Goal: Task Accomplishment & Management: Manage account settings

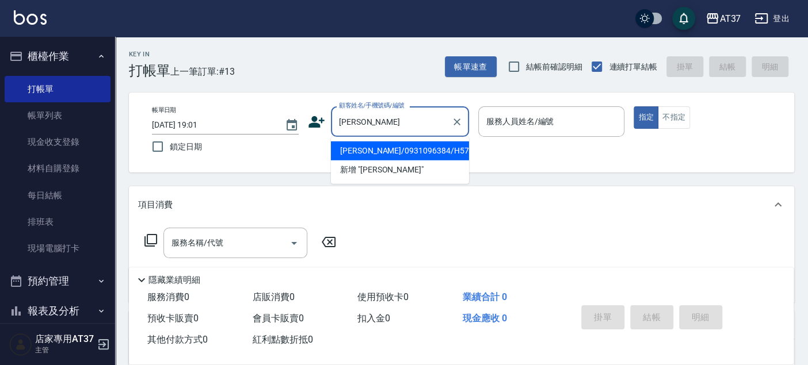
click at [414, 148] on li "[PERSON_NAME]/0931096384/H570" at bounding box center [400, 151] width 138 height 19
type input "[PERSON_NAME]/0931096384/H570"
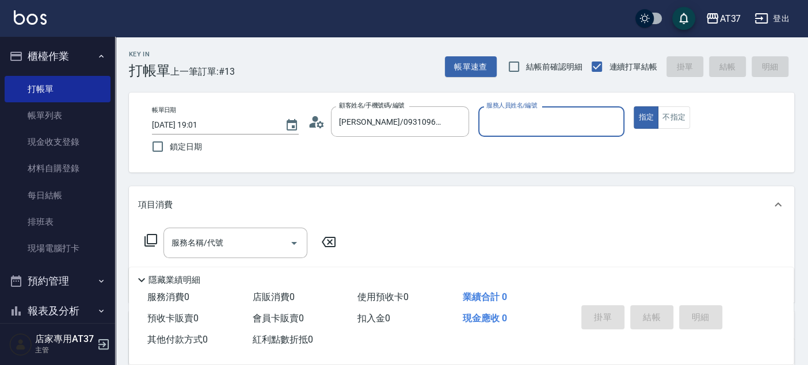
type input "Hannah-4"
click at [242, 243] on input "服務名稱/代號" at bounding box center [227, 243] width 116 height 20
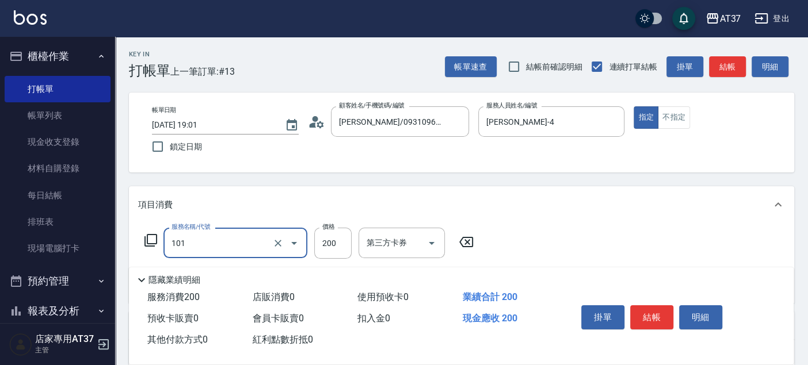
type input "洗髮(101)"
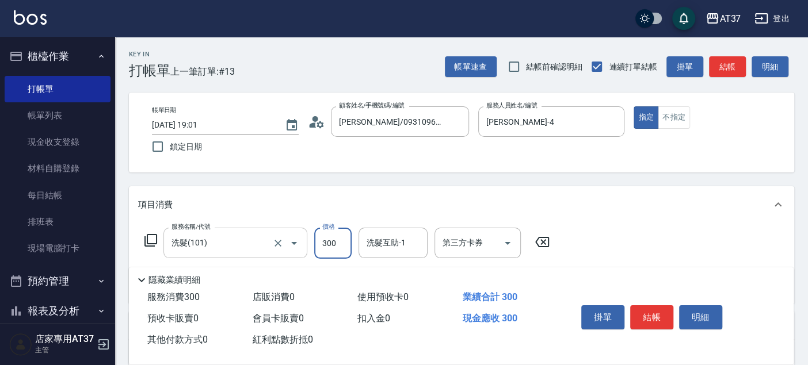
type input "300"
type input "致穎-23"
click at [663, 314] on button "結帳" at bounding box center [651, 318] width 43 height 24
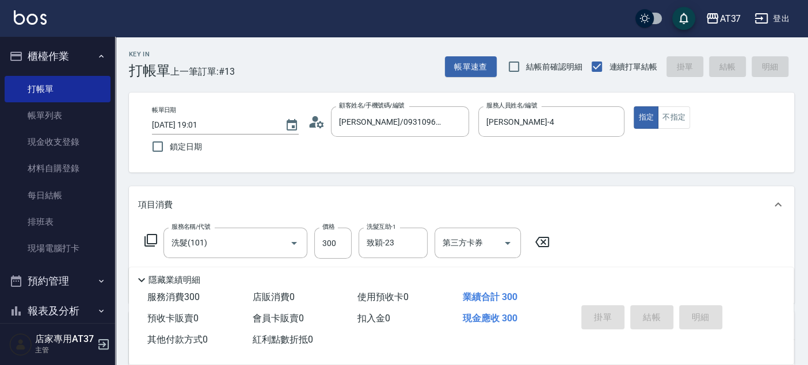
type input "2025/08/18 19:58"
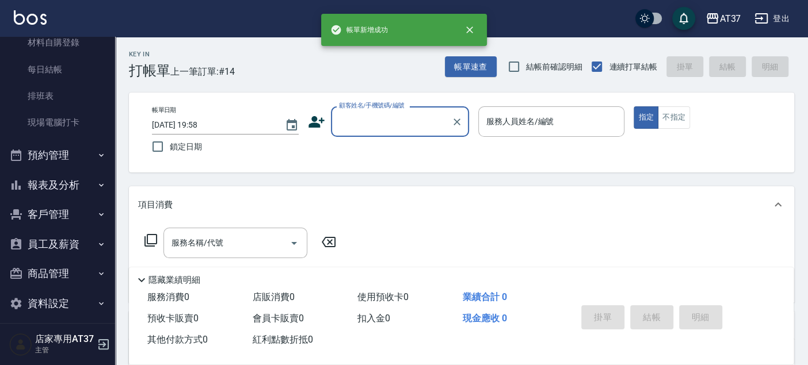
scroll to position [134, 0]
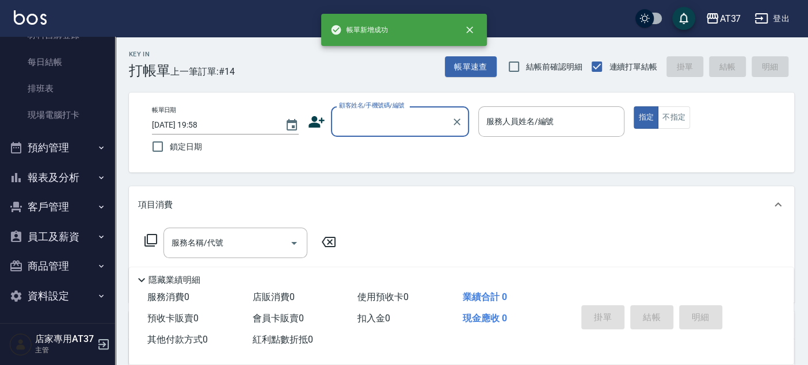
click at [43, 174] on button "報表及分析" at bounding box center [58, 178] width 106 height 30
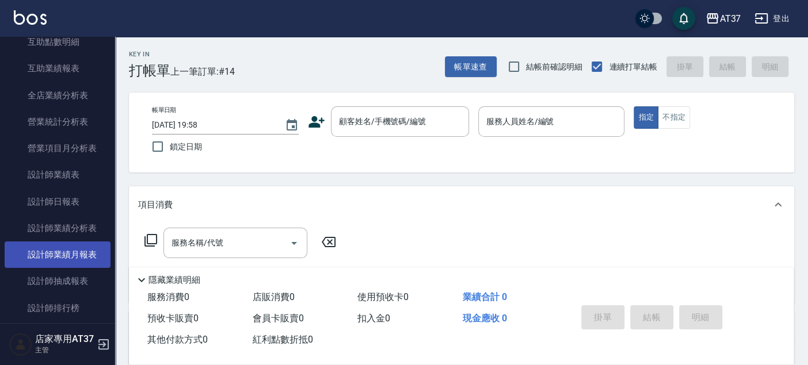
scroll to position [517, 0]
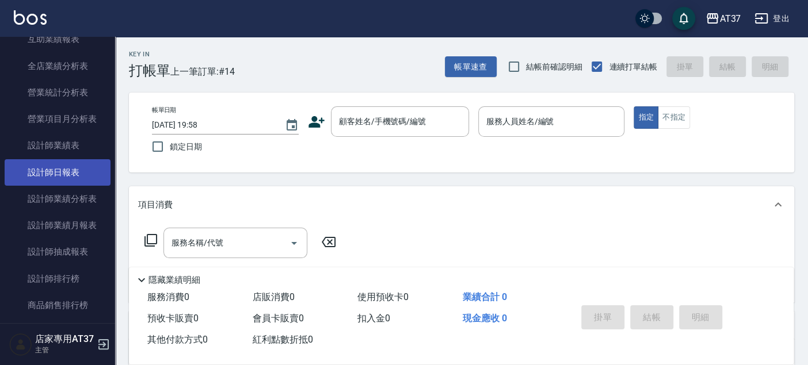
click at [59, 171] on link "設計師日報表" at bounding box center [58, 172] width 106 height 26
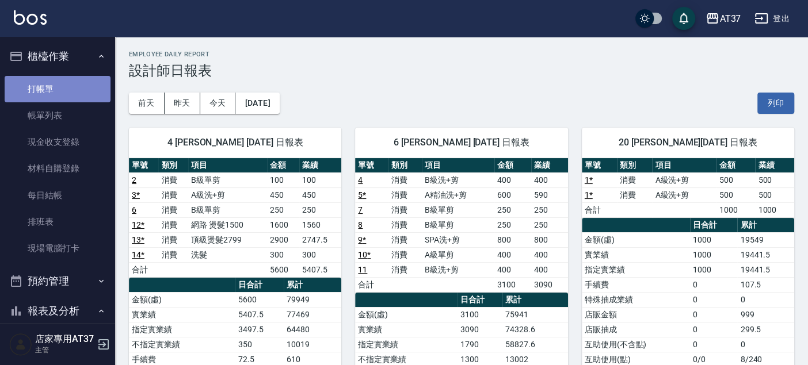
click at [58, 86] on link "打帳單" at bounding box center [58, 89] width 106 height 26
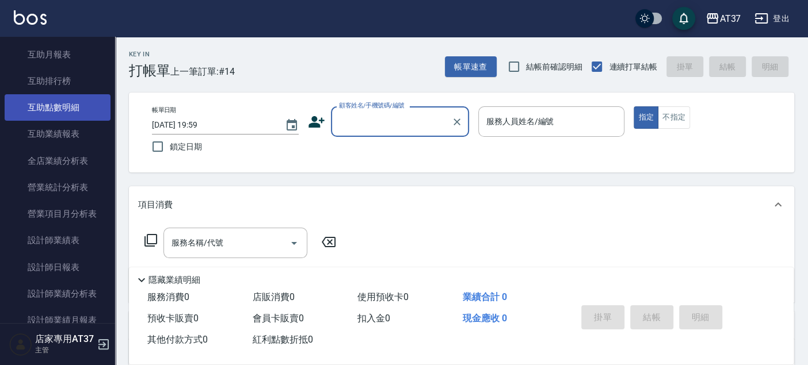
scroll to position [511, 0]
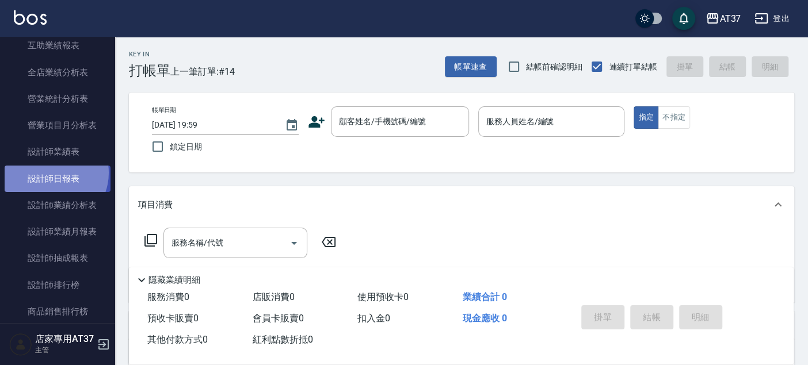
click at [49, 172] on link "設計師日報表" at bounding box center [58, 179] width 106 height 26
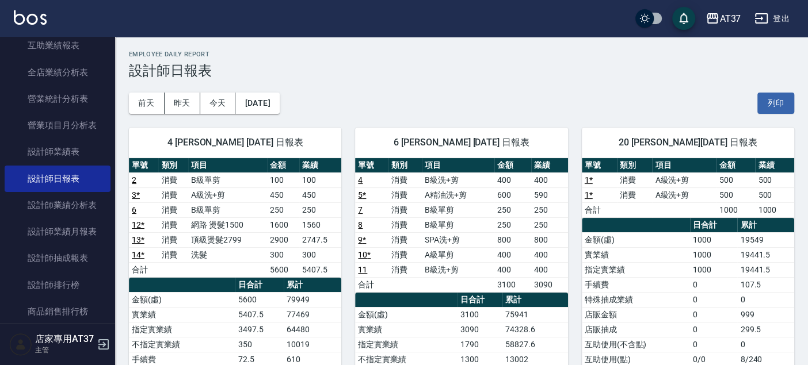
click at [140, 253] on link "14 *" at bounding box center [138, 254] width 13 height 9
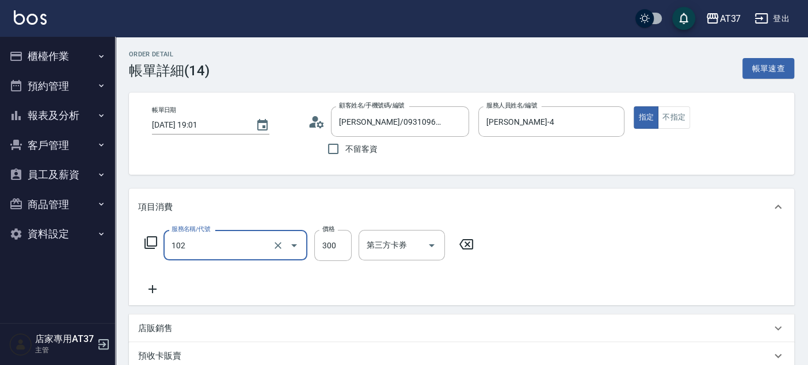
type input "精油洗髮(102)"
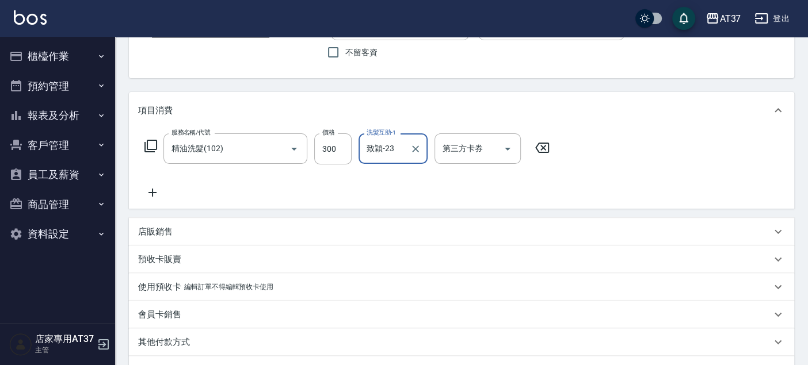
scroll to position [192, 0]
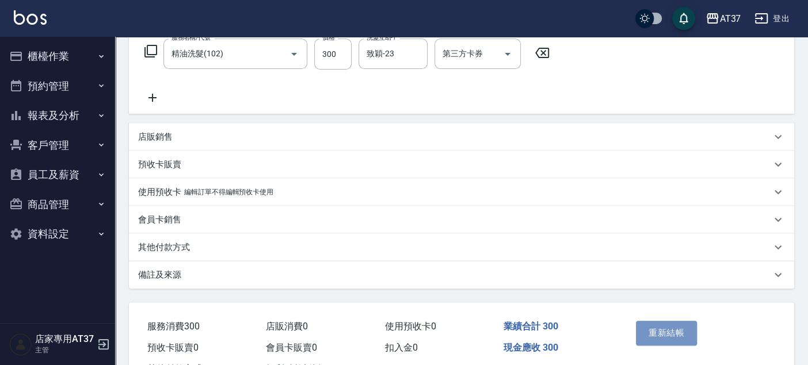
click at [676, 333] on button "重新結帳" at bounding box center [666, 333] width 61 height 24
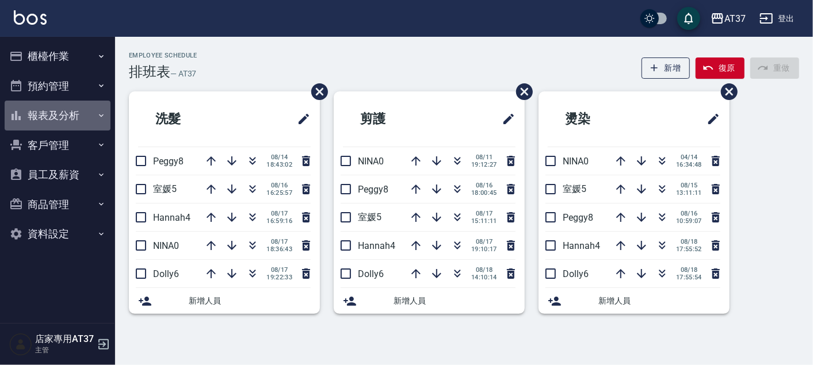
click at [63, 118] on button "報表及分析" at bounding box center [58, 116] width 106 height 30
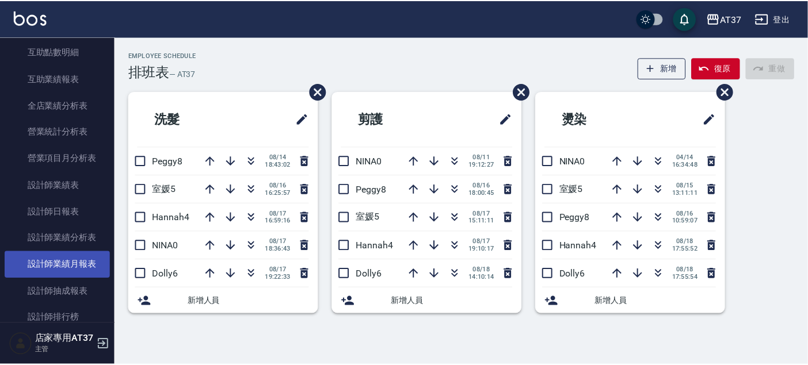
scroll to position [319, 0]
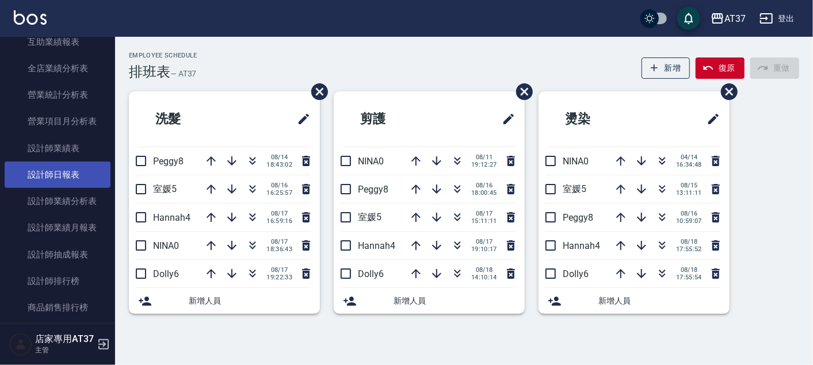
click at [62, 175] on link "設計師日報表" at bounding box center [58, 175] width 106 height 26
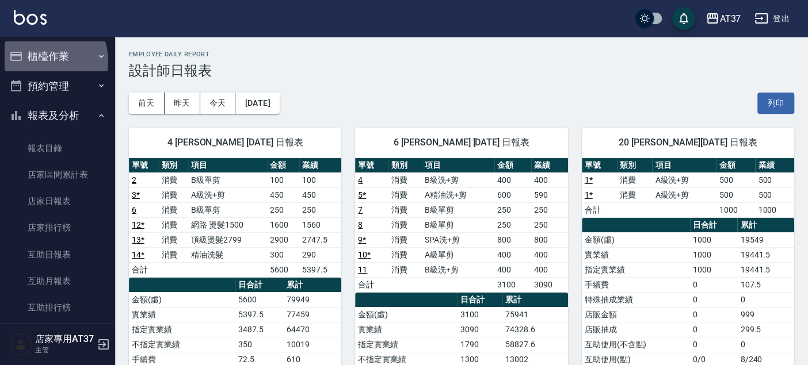
click at [42, 61] on button "櫃檯作業" at bounding box center [58, 56] width 106 height 30
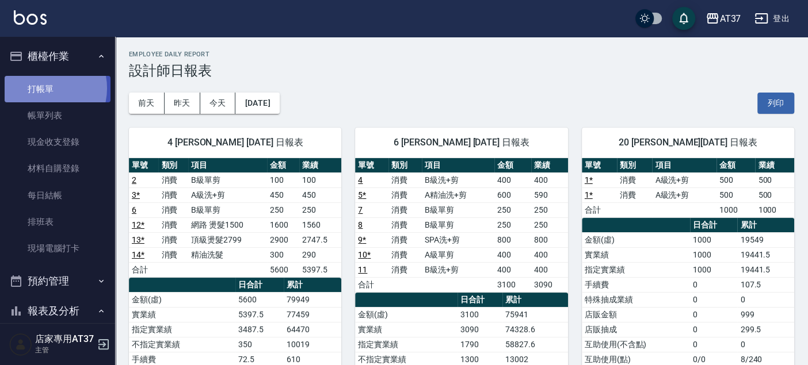
click at [40, 89] on link "打帳單" at bounding box center [58, 89] width 106 height 26
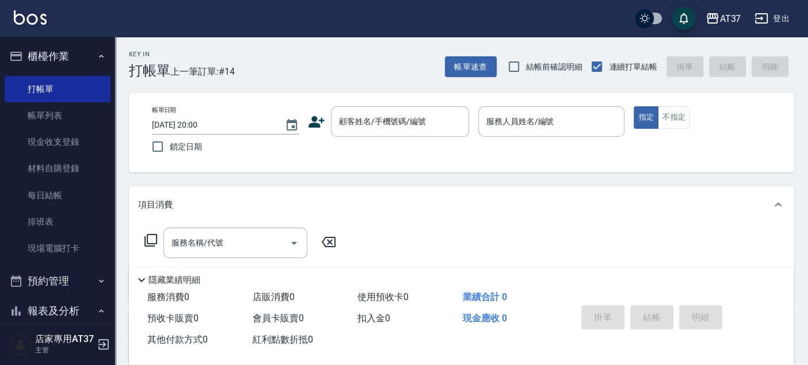
drag, startPoint x: 308, startPoint y: 116, endPoint x: 314, endPoint y: 120, distance: 7.2
click at [314, 120] on icon at bounding box center [316, 121] width 17 height 17
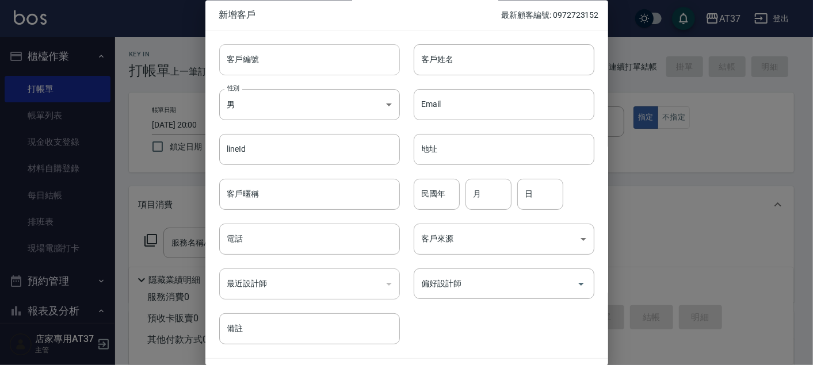
click at [321, 64] on input "客戶編號" at bounding box center [309, 59] width 181 height 31
drag, startPoint x: 294, startPoint y: 61, endPoint x: 215, endPoint y: 58, distance: 78.9
click at [215, 58] on div "客戶編號 0963100066 ​ 客戶編號" at bounding box center [302, 52] width 195 height 45
type input "0963100066"
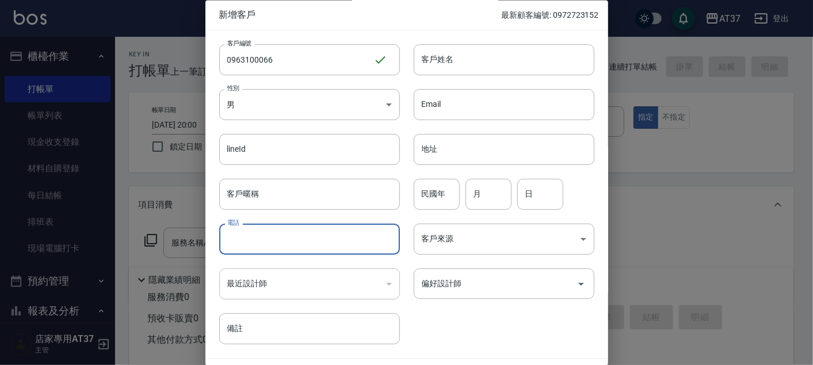
paste input "0963100066"
type input "0963100066"
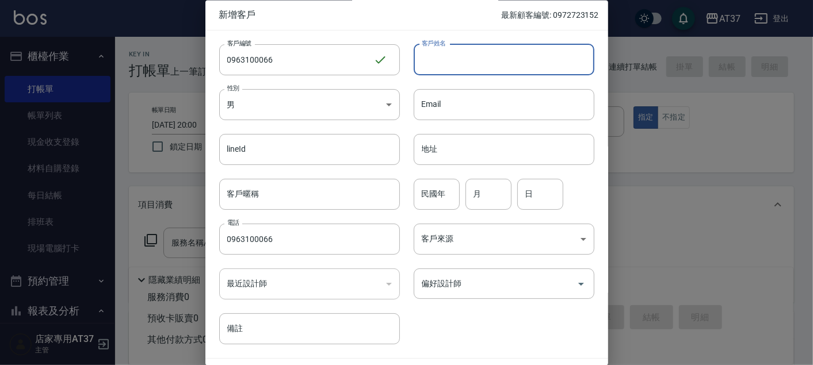
click at [476, 59] on input "客戶姓名" at bounding box center [504, 59] width 181 height 31
type input "[PERSON_NAME]"
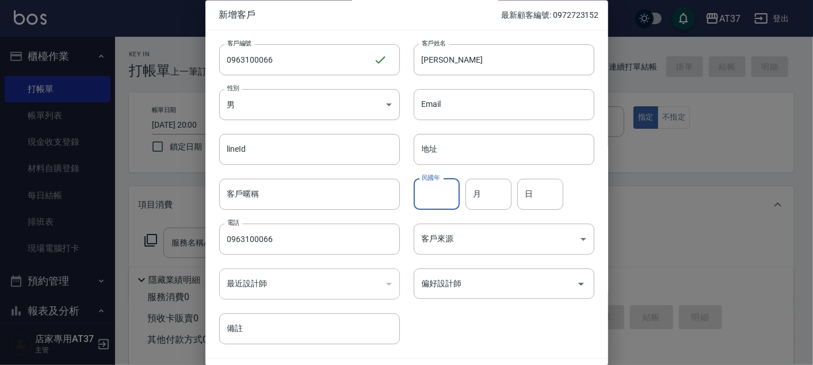
click at [449, 200] on input "民國年" at bounding box center [437, 194] width 46 height 31
type input "89"
type input "8"
type input "4"
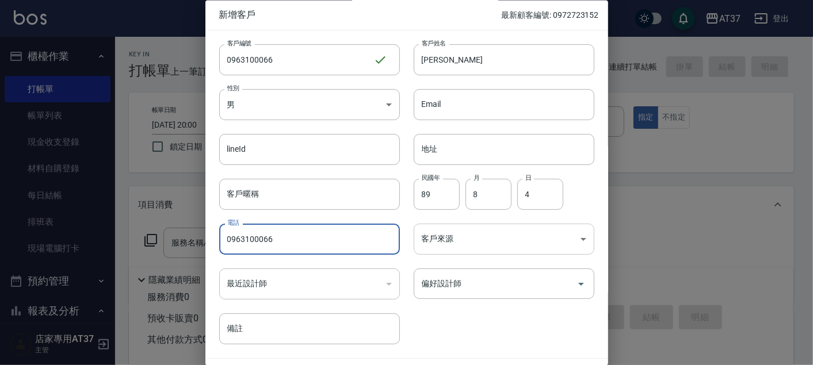
click at [473, 250] on body "AT37 登出 櫃檯作業 打帳單 帳單列表 現金收支登錄 材料自購登錄 每日結帳 排班表 現場電腦打卡 預約管理 預約管理 單日預約紀錄 單週預約紀錄 報表及…" at bounding box center [406, 279] width 813 height 559
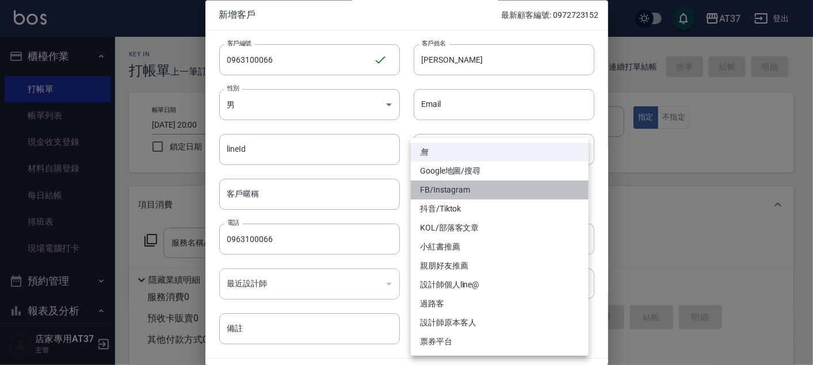
click at [484, 192] on li "FB/Instagram" at bounding box center [500, 190] width 178 height 19
type input "FB/Instagram"
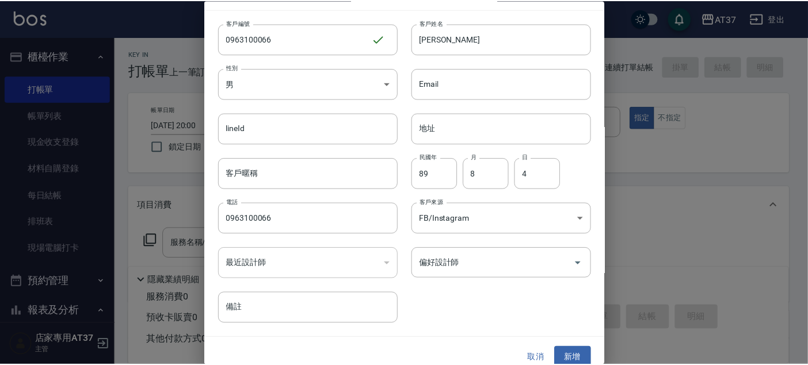
scroll to position [33, 0]
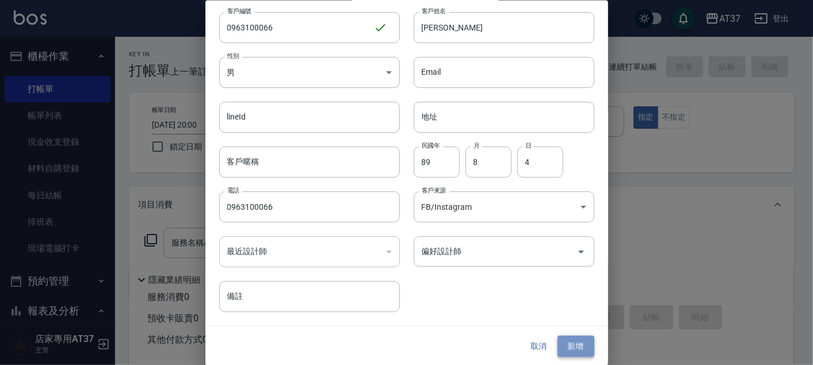
click at [569, 348] on button "新增" at bounding box center [576, 346] width 37 height 21
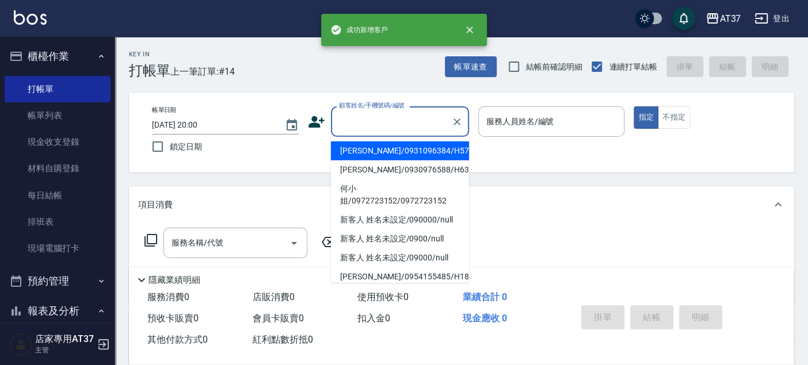
paste input "0963100066"
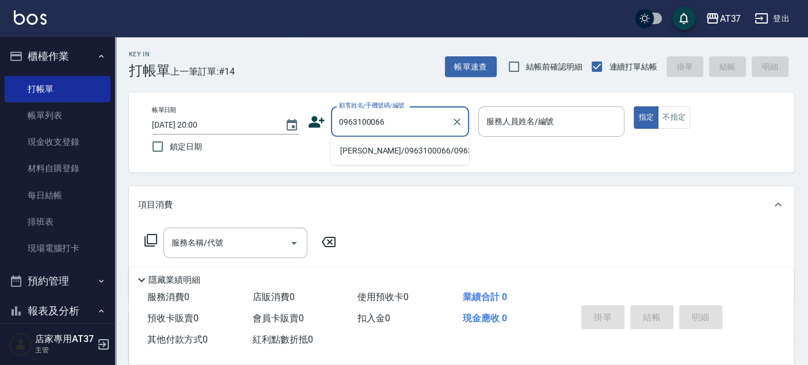
click at [420, 148] on li "[PERSON_NAME]/0963100066/0963100066" at bounding box center [400, 151] width 138 height 19
type input "[PERSON_NAME]/0963100066/0963100066"
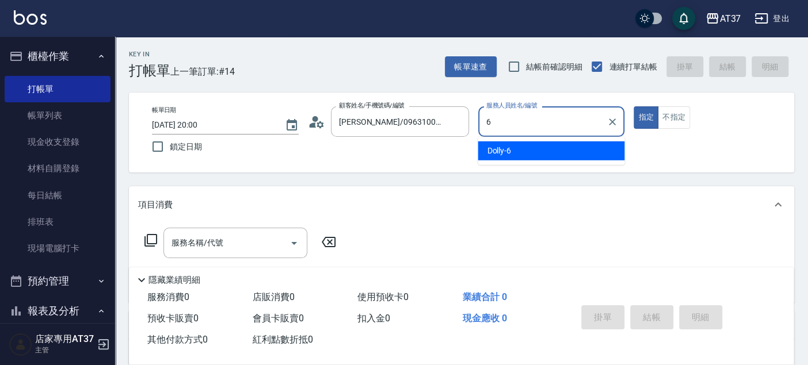
type input "6"
type button "true"
type input "Dolly-6"
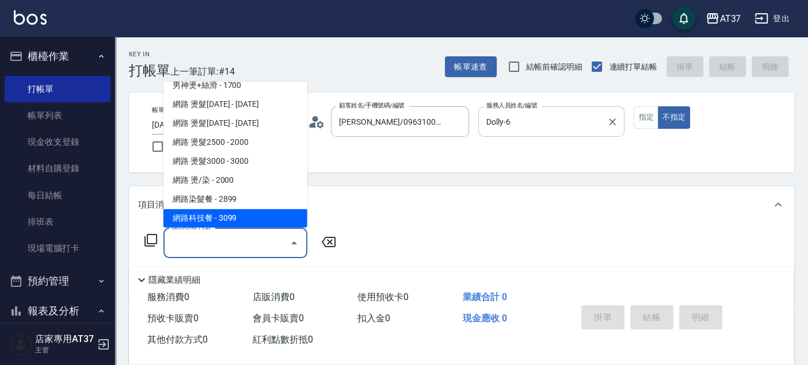
scroll to position [1028, 0]
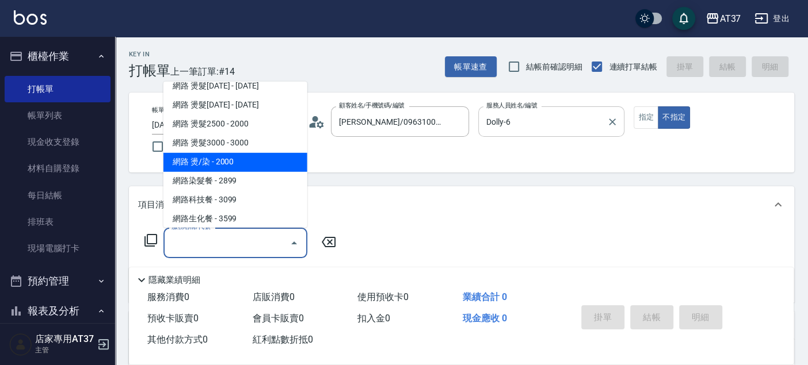
type input "網路 燙/染(335)"
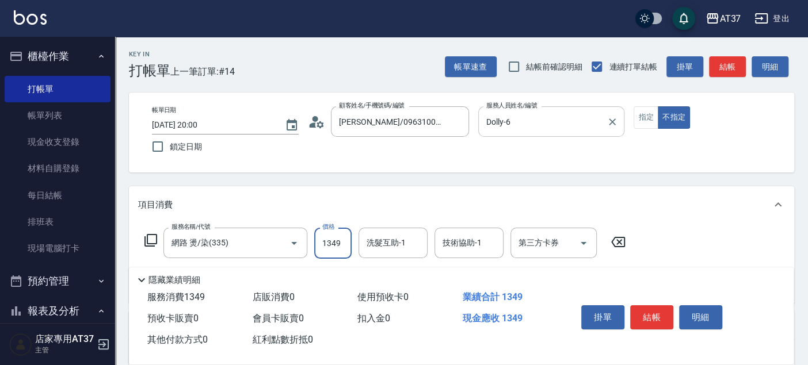
type input "1349"
type input "266"
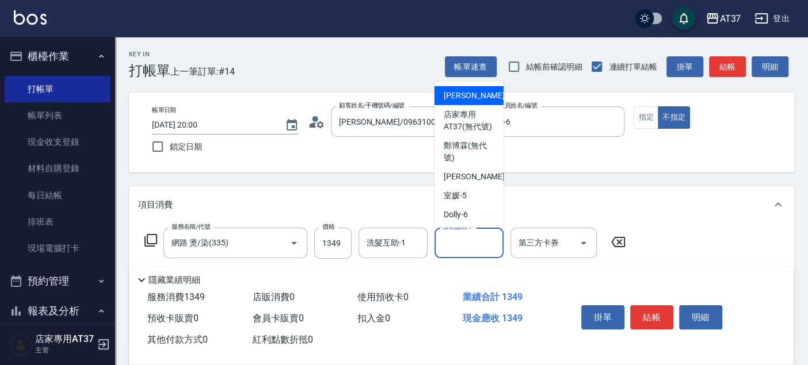
click at [479, 246] on div "技術協助-1 技術協助-1" at bounding box center [468, 243] width 69 height 30
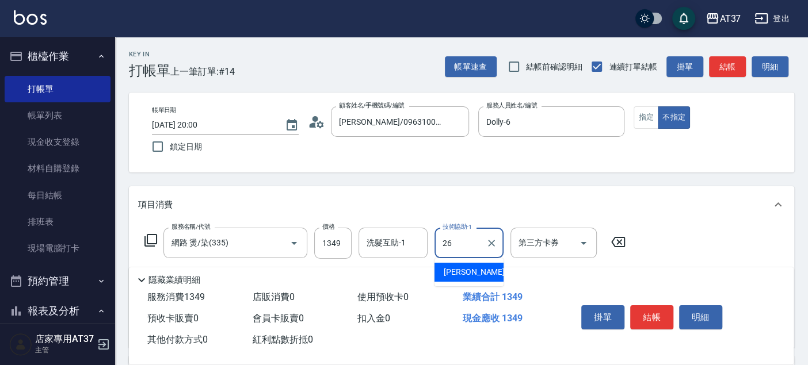
type input "[PERSON_NAME]-26"
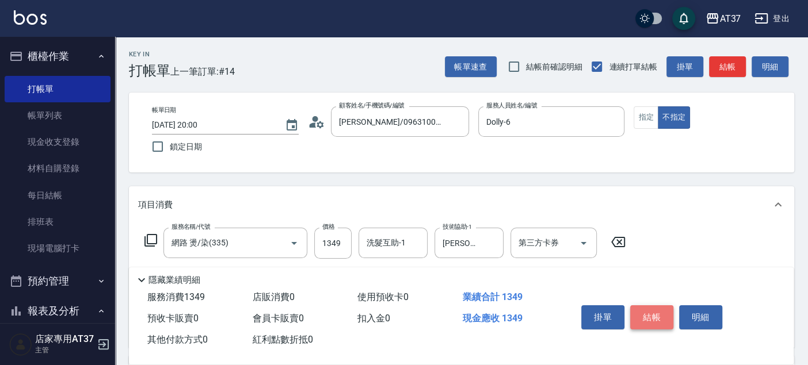
click at [646, 310] on button "結帳" at bounding box center [651, 318] width 43 height 24
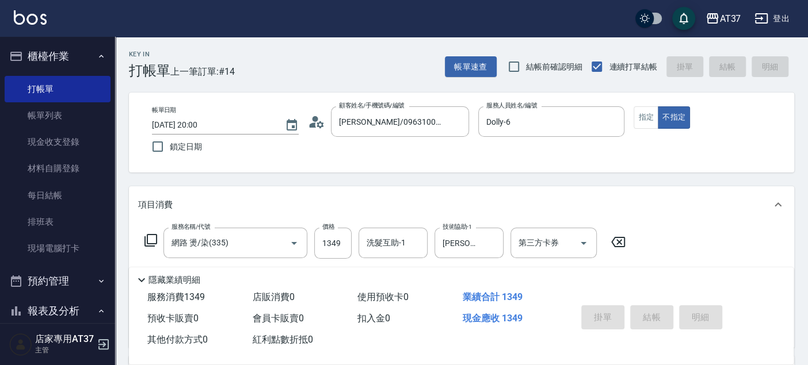
type input "[DATE] 20:11"
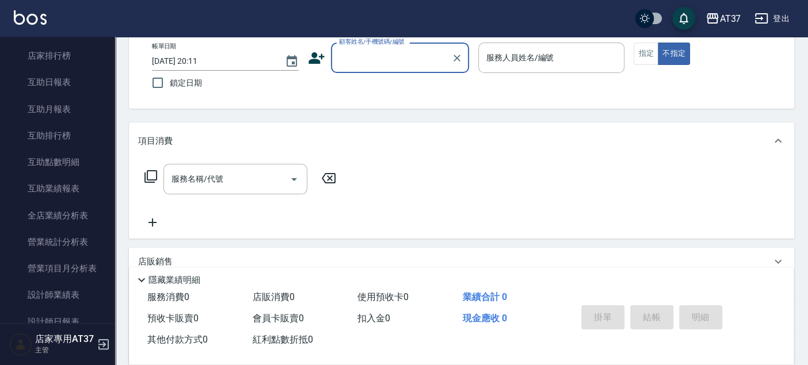
scroll to position [383, 0]
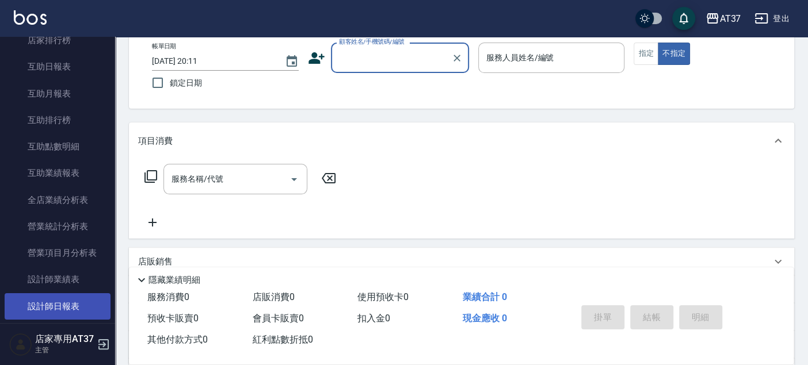
click at [78, 298] on link "設計師日報表" at bounding box center [58, 306] width 106 height 26
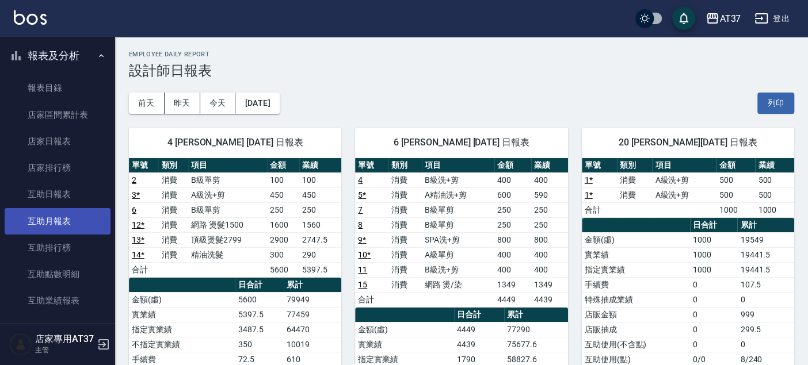
scroll to position [192, 0]
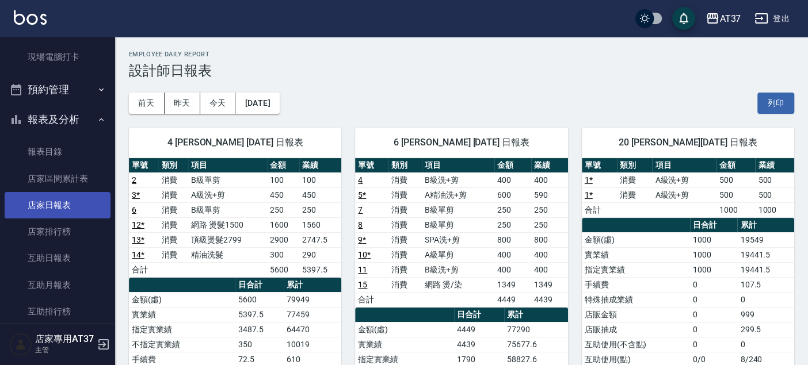
click at [84, 202] on link "店家日報表" at bounding box center [58, 205] width 106 height 26
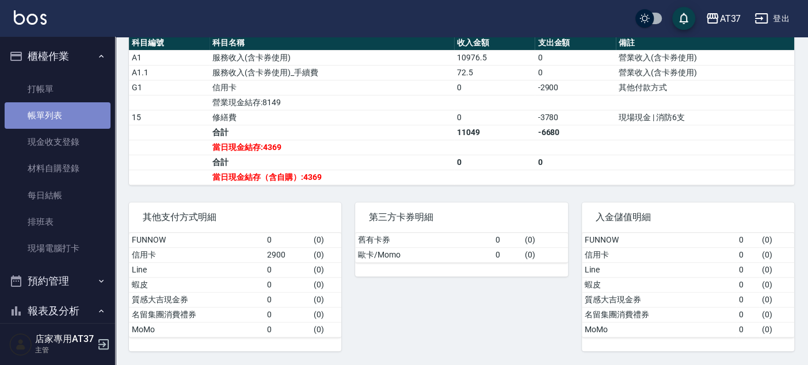
click at [65, 120] on link "帳單列表" at bounding box center [58, 115] width 106 height 26
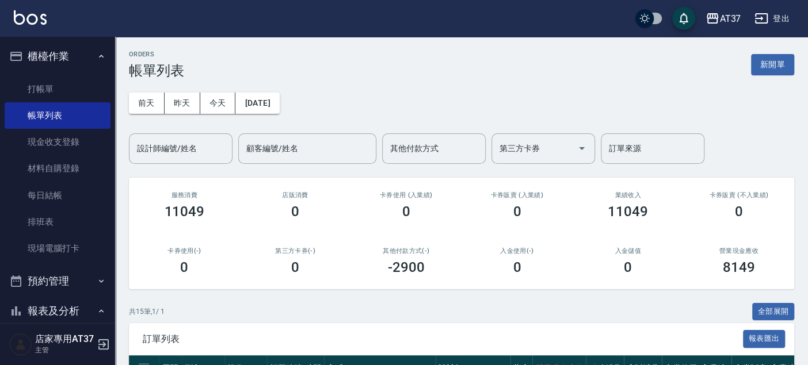
scroll to position [383, 0]
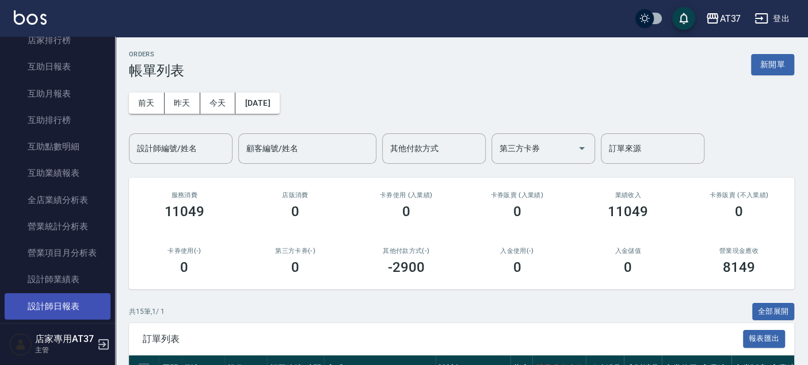
click at [79, 297] on link "設計師日報表" at bounding box center [58, 306] width 106 height 26
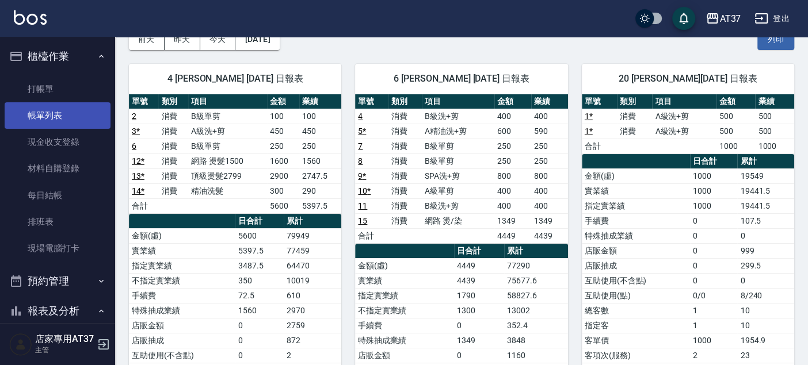
click at [68, 115] on link "帳單列表" at bounding box center [58, 115] width 106 height 26
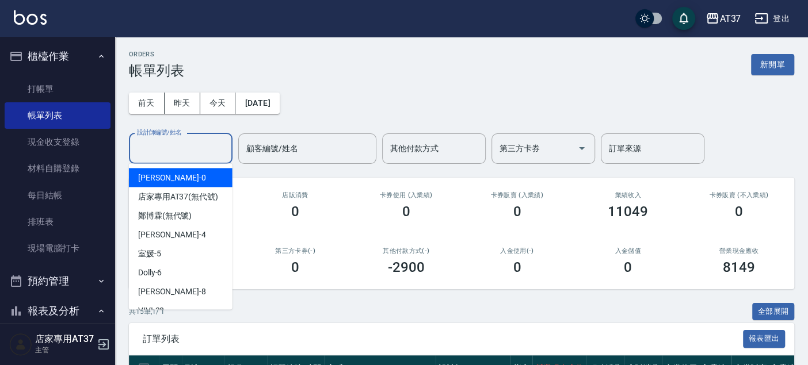
click at [196, 140] on input "設計師編號/姓名" at bounding box center [180, 149] width 93 height 20
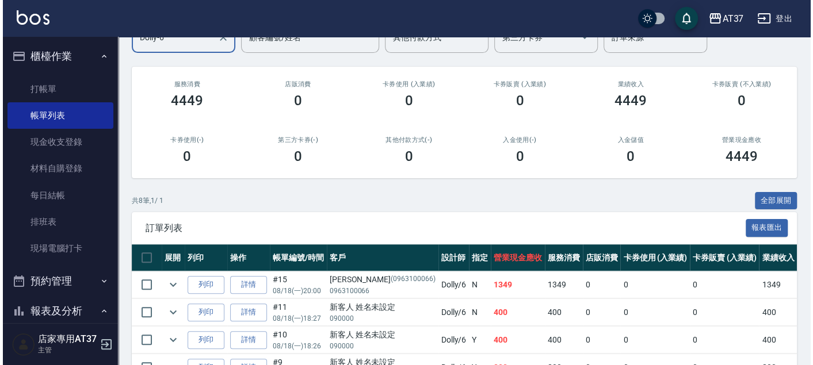
scroll to position [256, 0]
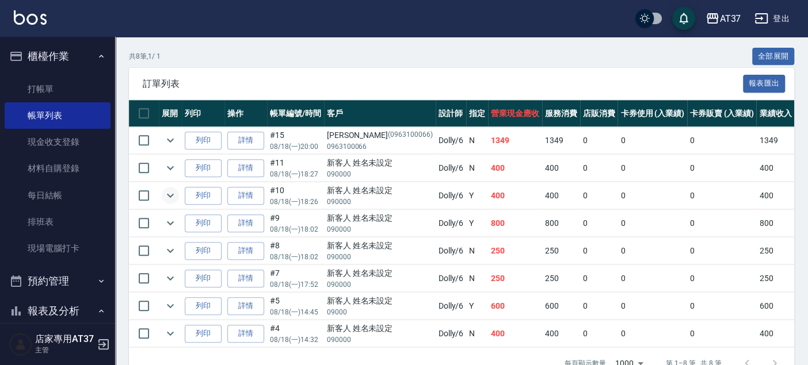
type input "Dolly-6"
click at [171, 196] on icon "expand row" at bounding box center [170, 196] width 14 height 14
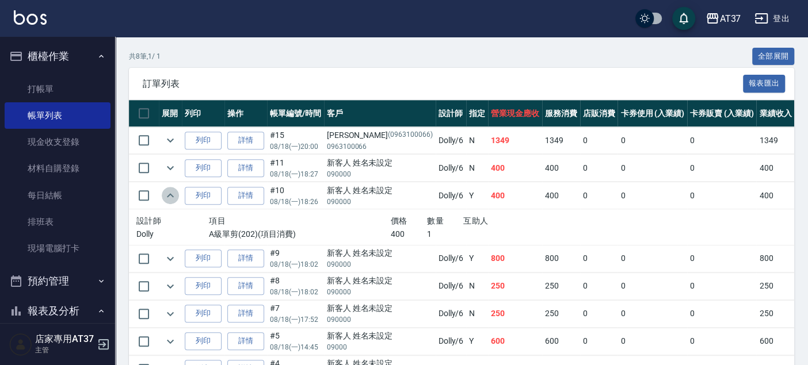
click at [171, 196] on icon "expand row" at bounding box center [170, 196] width 14 height 14
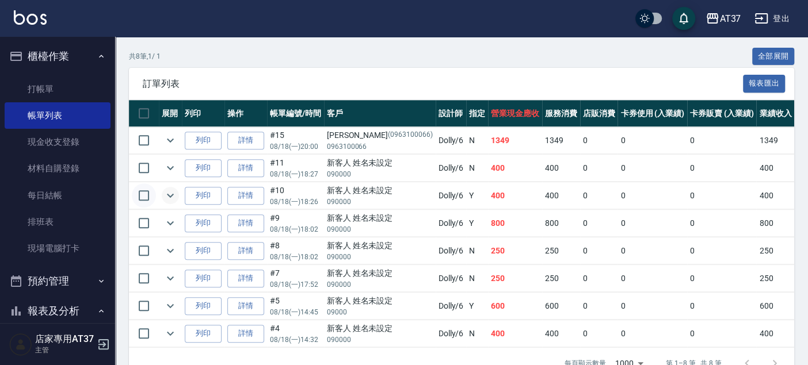
click at [149, 190] on input "checkbox" at bounding box center [144, 196] width 24 height 24
checkbox input "true"
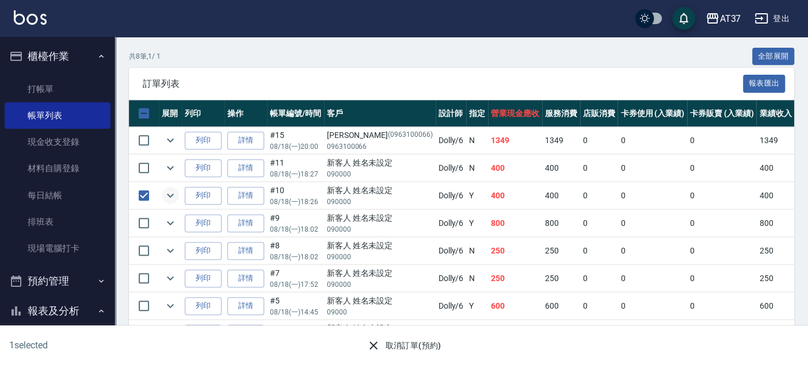
click at [400, 342] on button "取消訂單(預約)" at bounding box center [403, 345] width 83 height 21
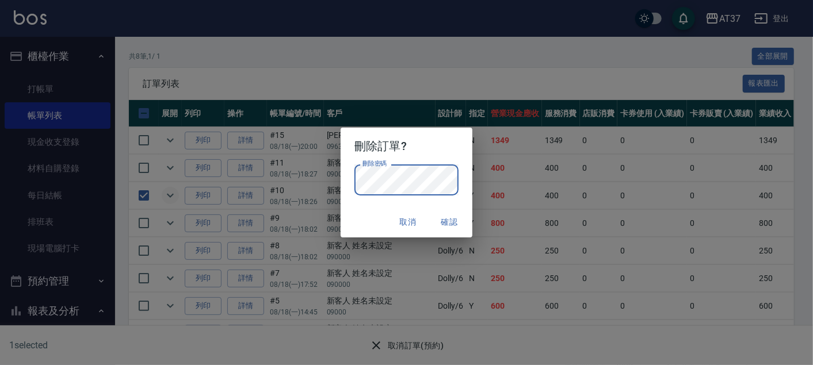
click at [346, 222] on div "取消 確認" at bounding box center [407, 222] width 132 height 30
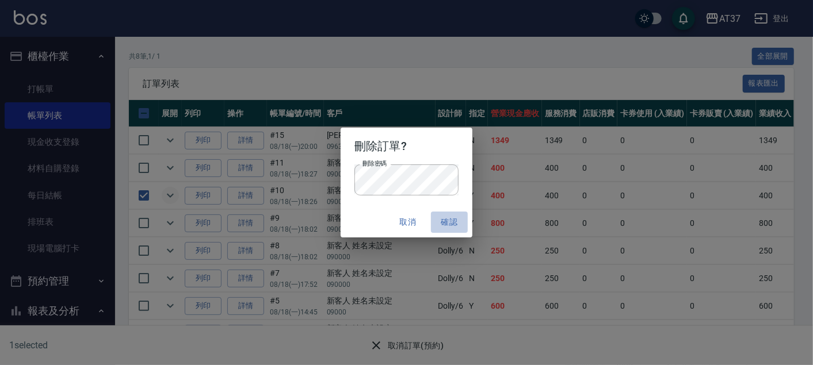
click at [444, 222] on button "確認" at bounding box center [449, 222] width 37 height 21
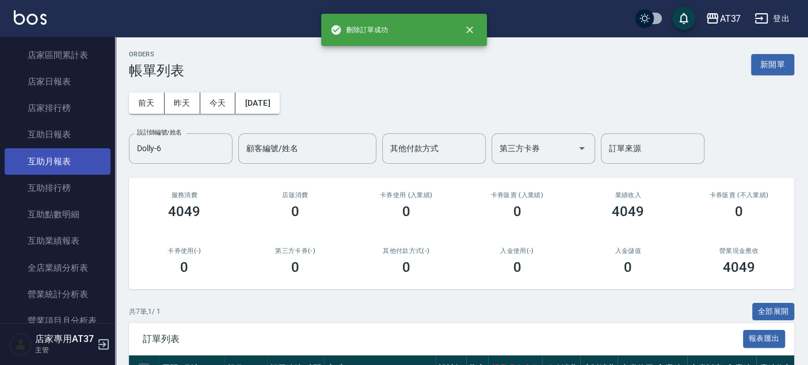
scroll to position [319, 0]
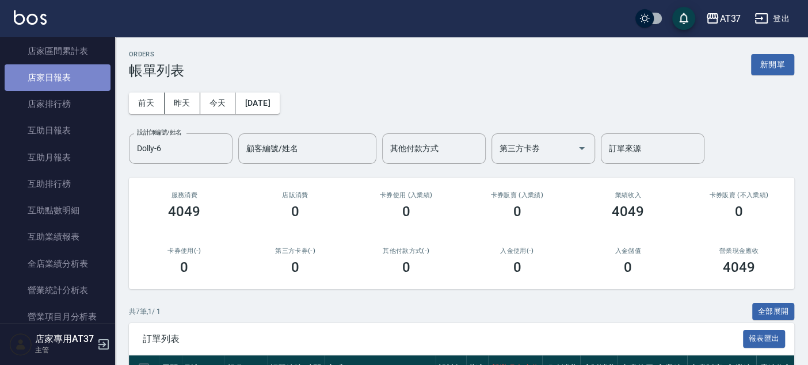
click at [81, 75] on link "店家日報表" at bounding box center [58, 77] width 106 height 26
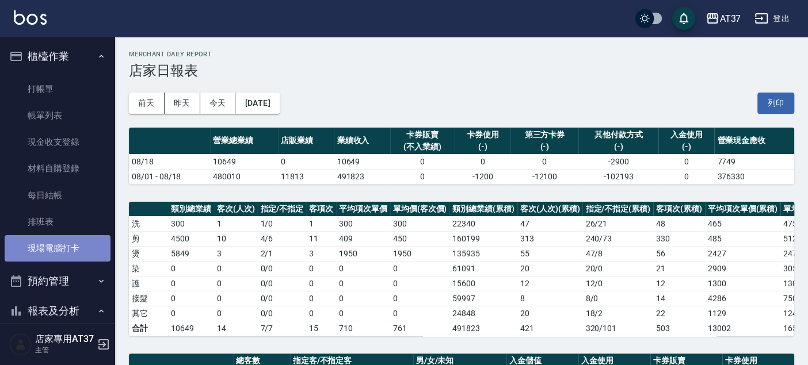
click at [82, 245] on link "現場電腦打卡" at bounding box center [58, 248] width 106 height 26
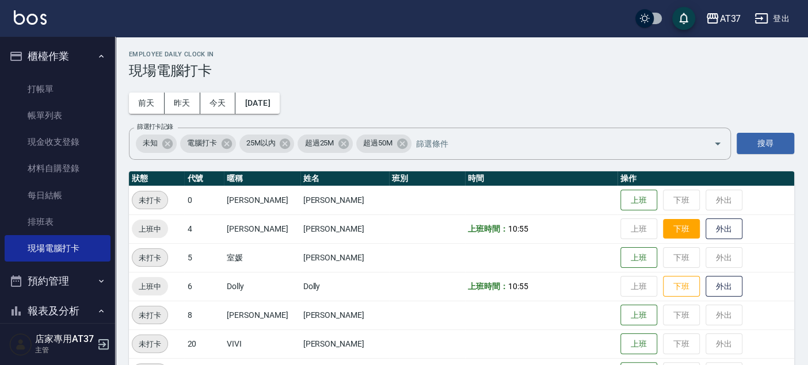
click at [663, 237] on button "下班" at bounding box center [681, 229] width 37 height 20
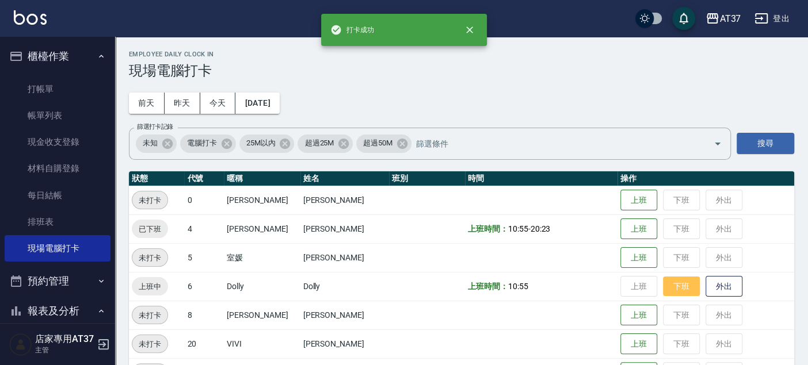
click at [670, 286] on button "下班" at bounding box center [681, 287] width 37 height 20
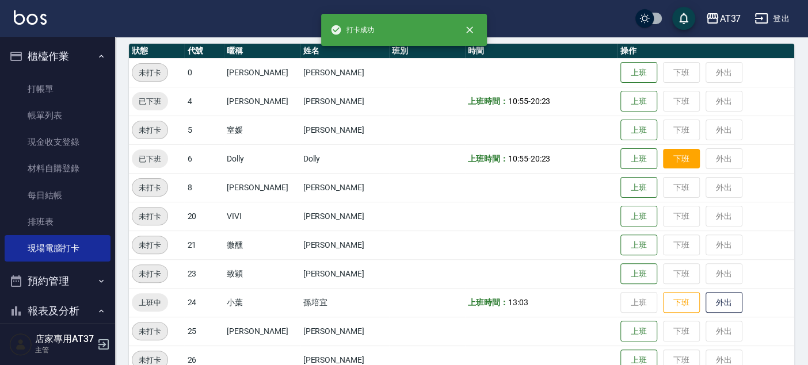
scroll to position [256, 0]
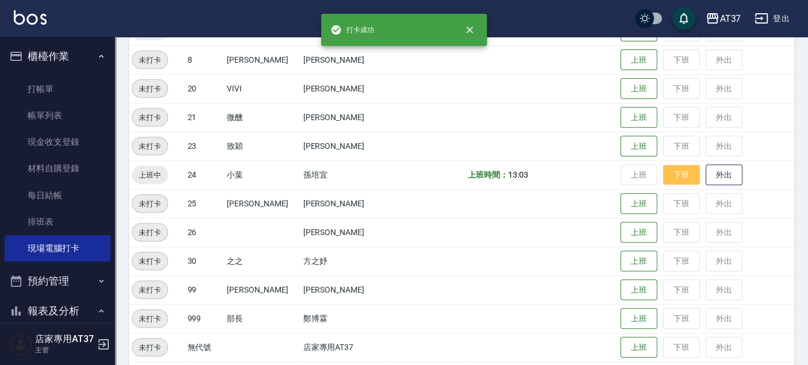
click at [664, 177] on button "下班" at bounding box center [681, 175] width 37 height 20
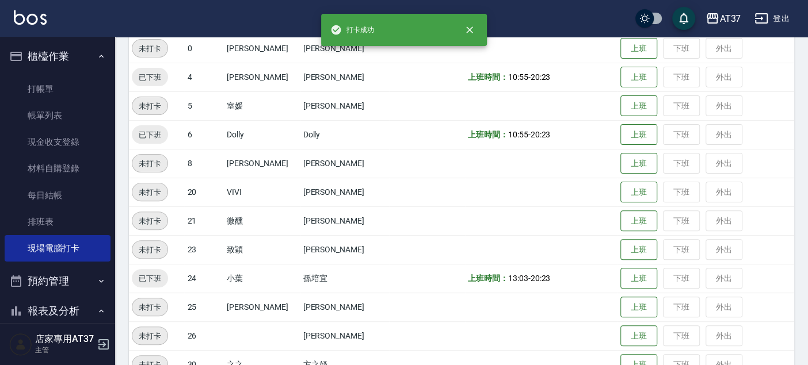
scroll to position [131, 0]
